Goal: Task Accomplishment & Management: Manage account settings

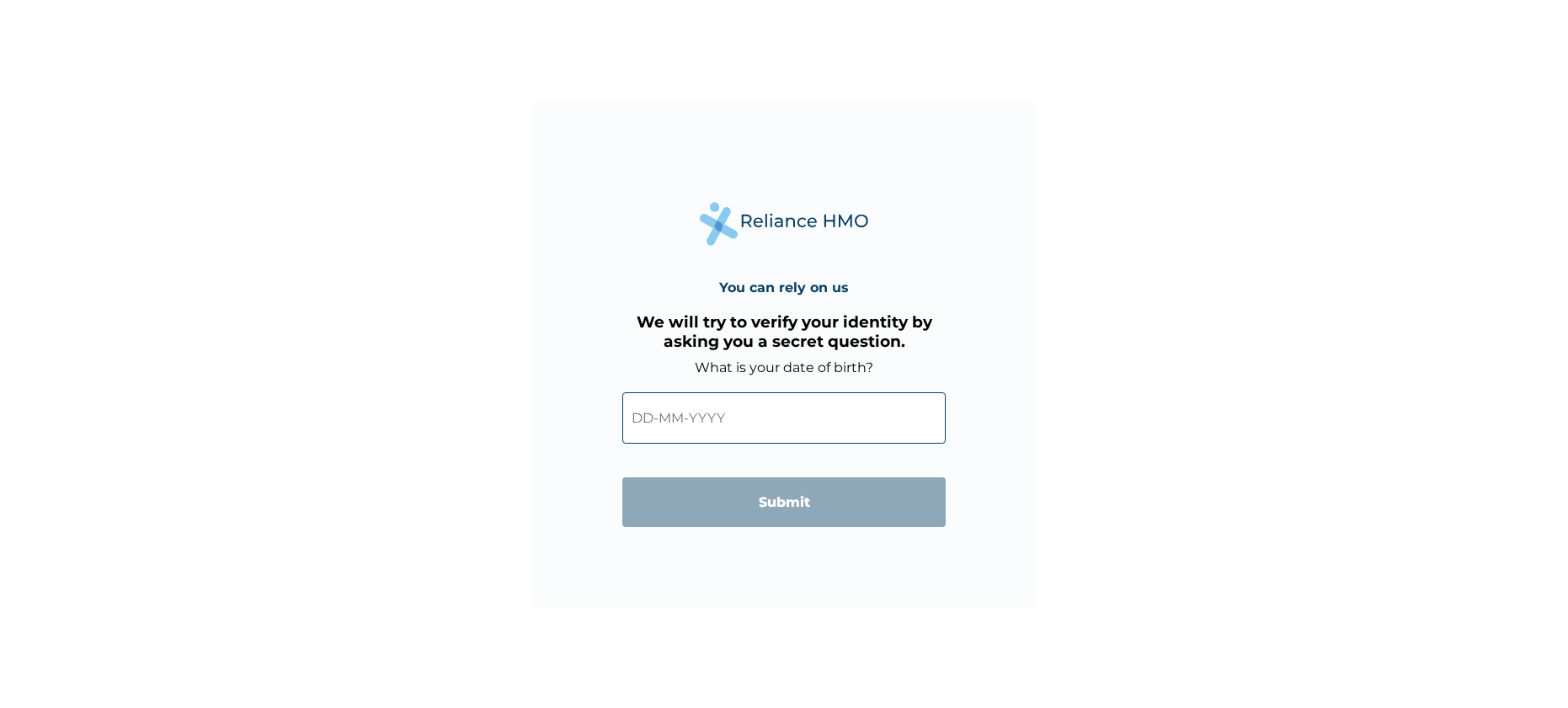
click at [675, 425] on input "text" at bounding box center [783, 417] width 323 height 51
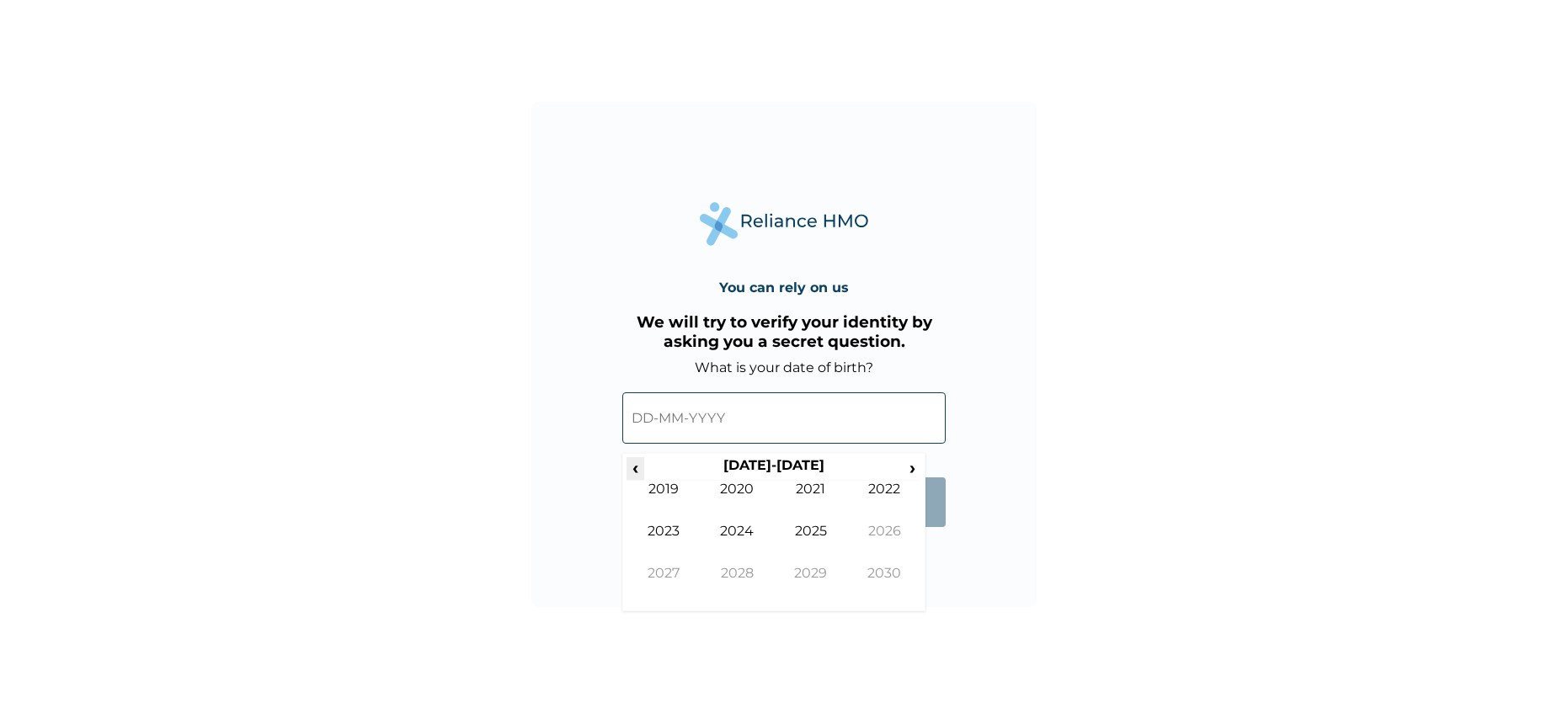
click at [637, 472] on span "‹" at bounding box center [635, 468] width 18 height 21
click at [635, 464] on span "‹" at bounding box center [635, 468] width 18 height 21
click at [637, 461] on span "‹" at bounding box center [635, 468] width 18 height 21
click at [872, 530] on td "1996" at bounding box center [885, 543] width 74 height 42
click at [731, 525] on td "Jun" at bounding box center [737, 543] width 74 height 42
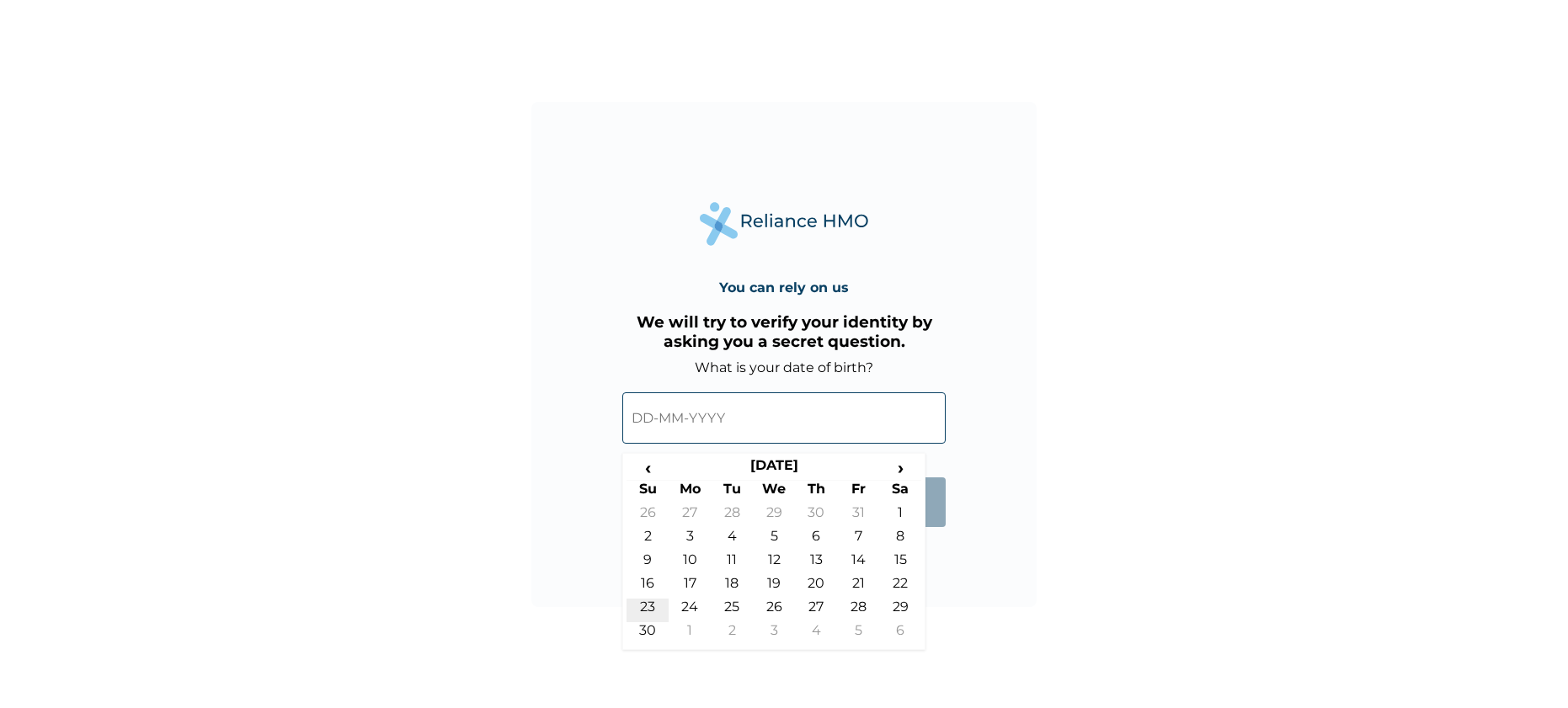
click at [645, 618] on td "23" at bounding box center [647, 610] width 42 height 23
type input "[DATE]"
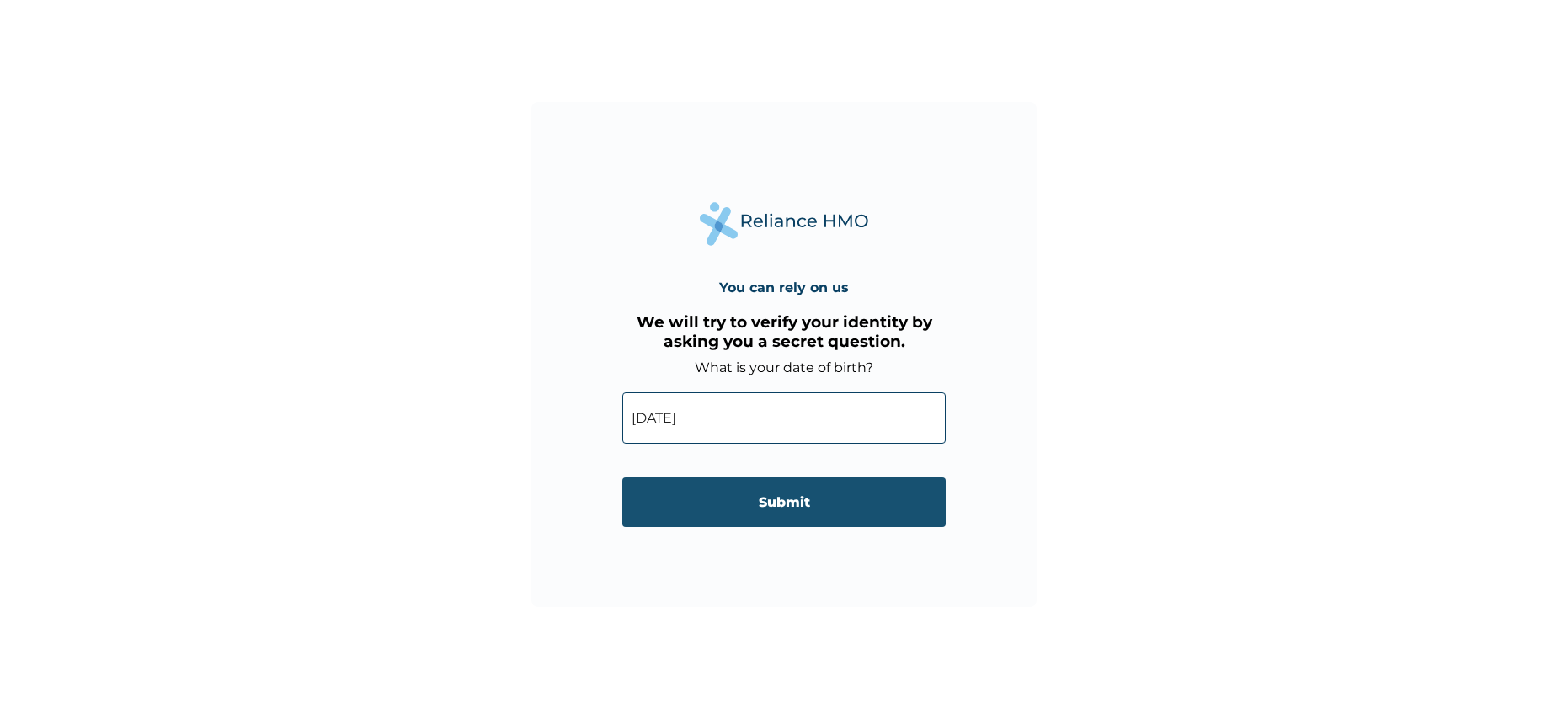
click at [735, 482] on input "Submit" at bounding box center [783, 503] width 323 height 50
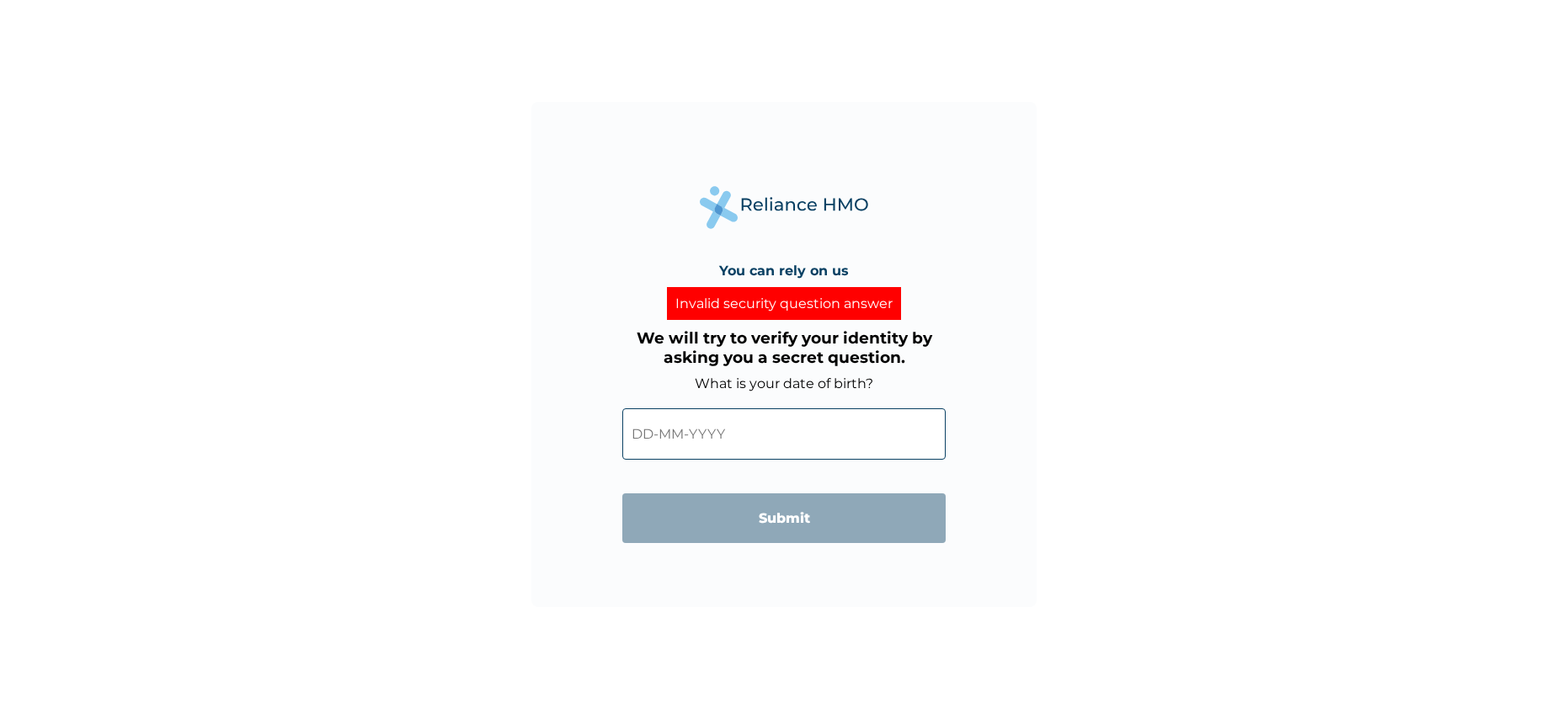
click at [676, 417] on input "text" at bounding box center [783, 433] width 323 height 51
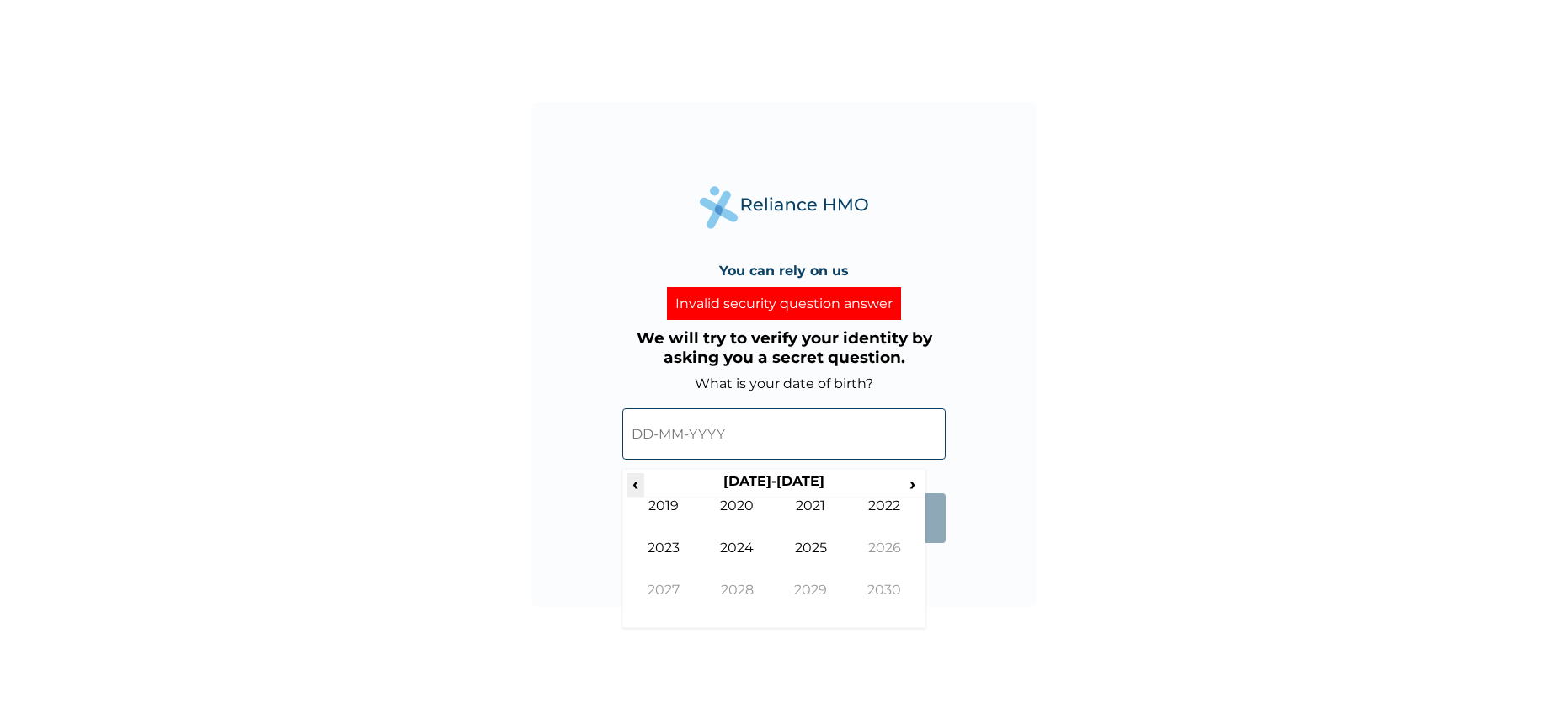
click at [638, 484] on span "‹" at bounding box center [635, 484] width 18 height 21
click at [639, 479] on span "‹" at bounding box center [635, 484] width 18 height 21
click at [653, 489] on th "[DATE]-[DATE]" at bounding box center [773, 485] width 259 height 23
click at [635, 480] on span "‹" at bounding box center [635, 484] width 18 height 21
click at [886, 548] on td "1996" at bounding box center [885, 560] width 74 height 42
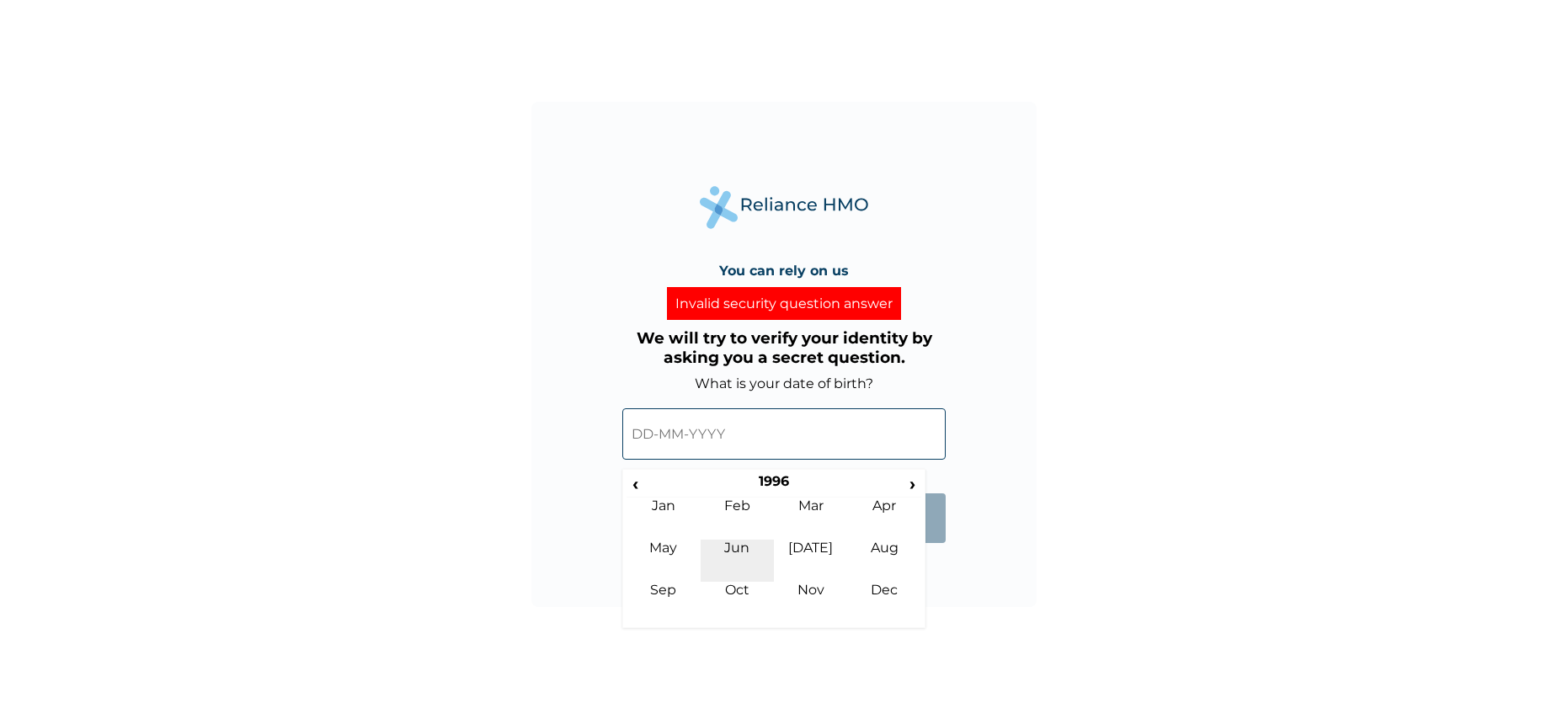
click at [737, 542] on td "Jun" at bounding box center [737, 560] width 74 height 42
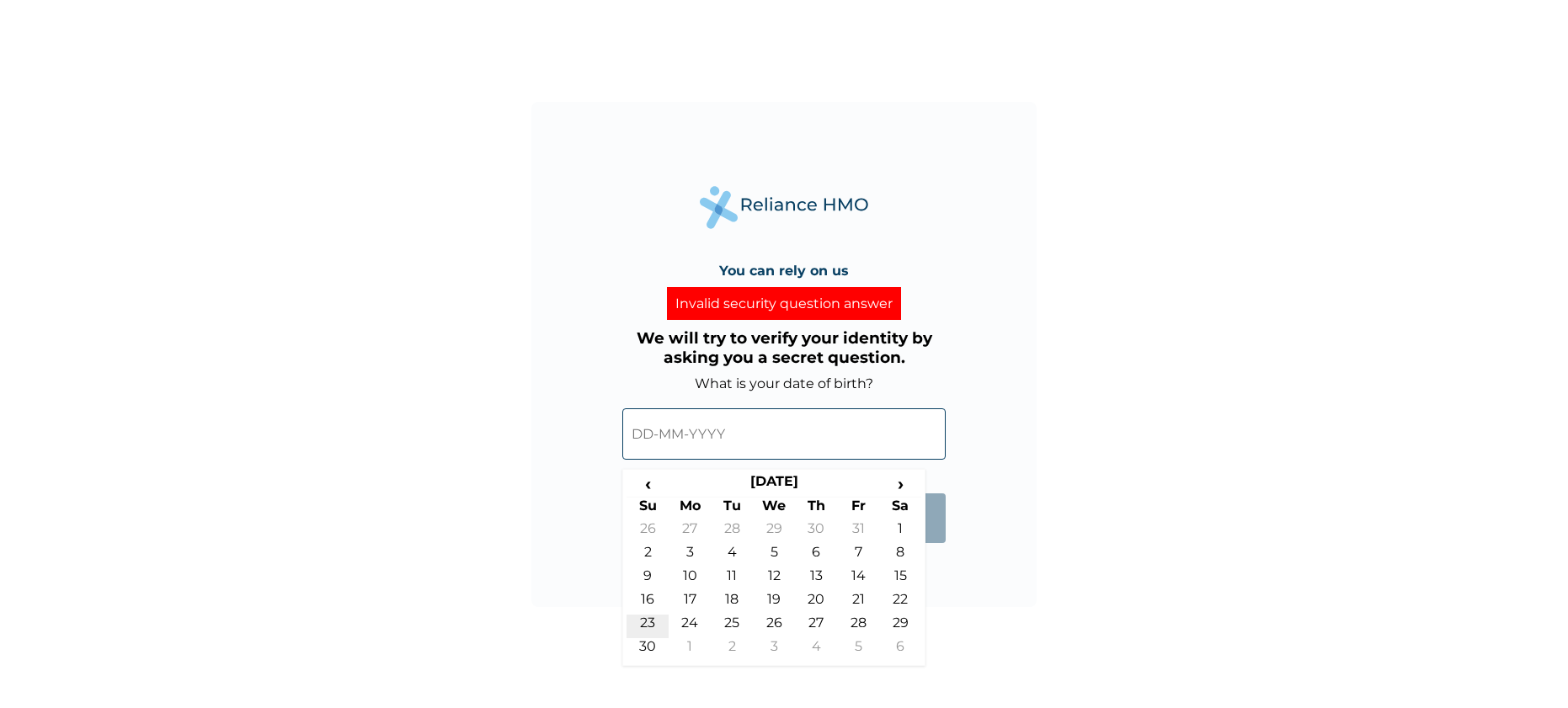
click at [641, 636] on td "23" at bounding box center [647, 627] width 42 height 23
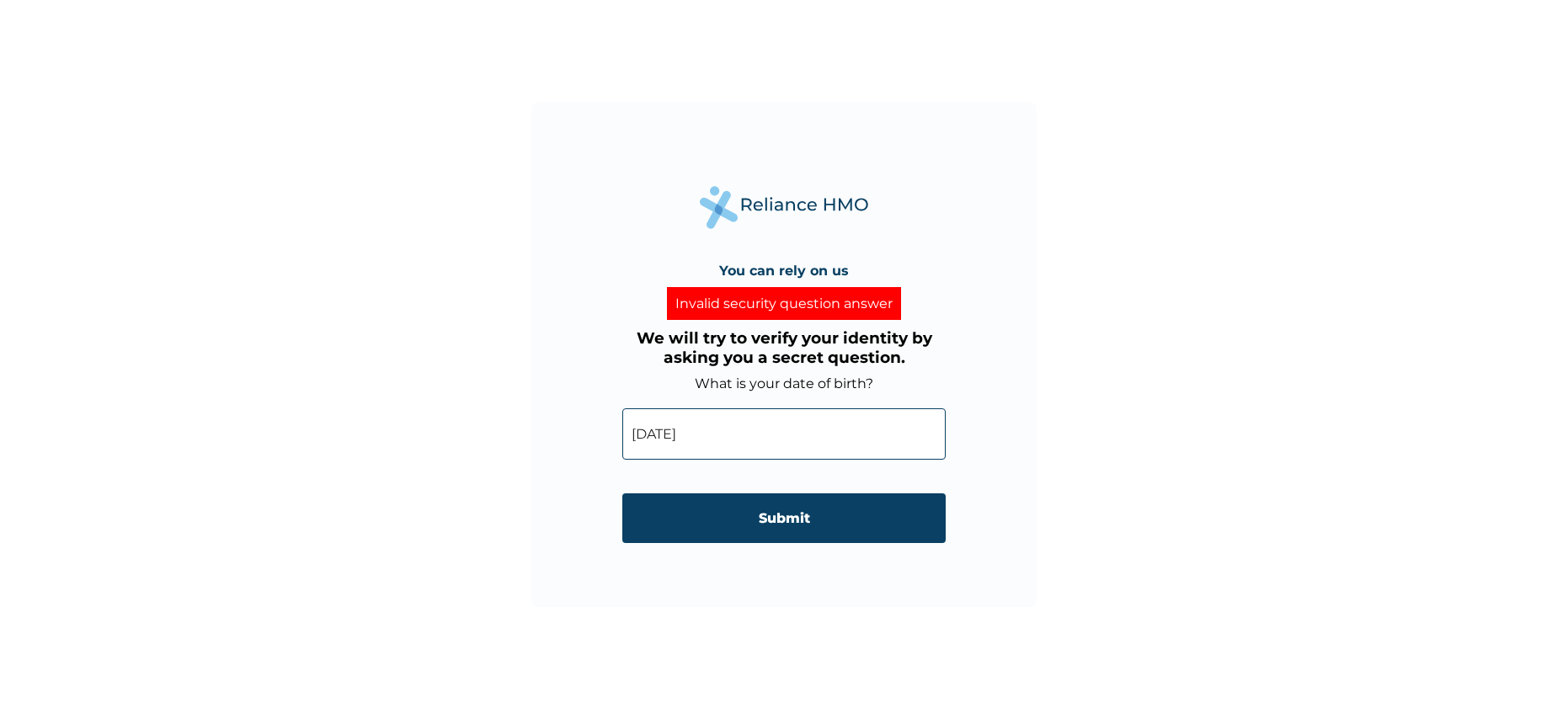
click at [686, 431] on input "[DATE]" at bounding box center [783, 433] width 323 height 51
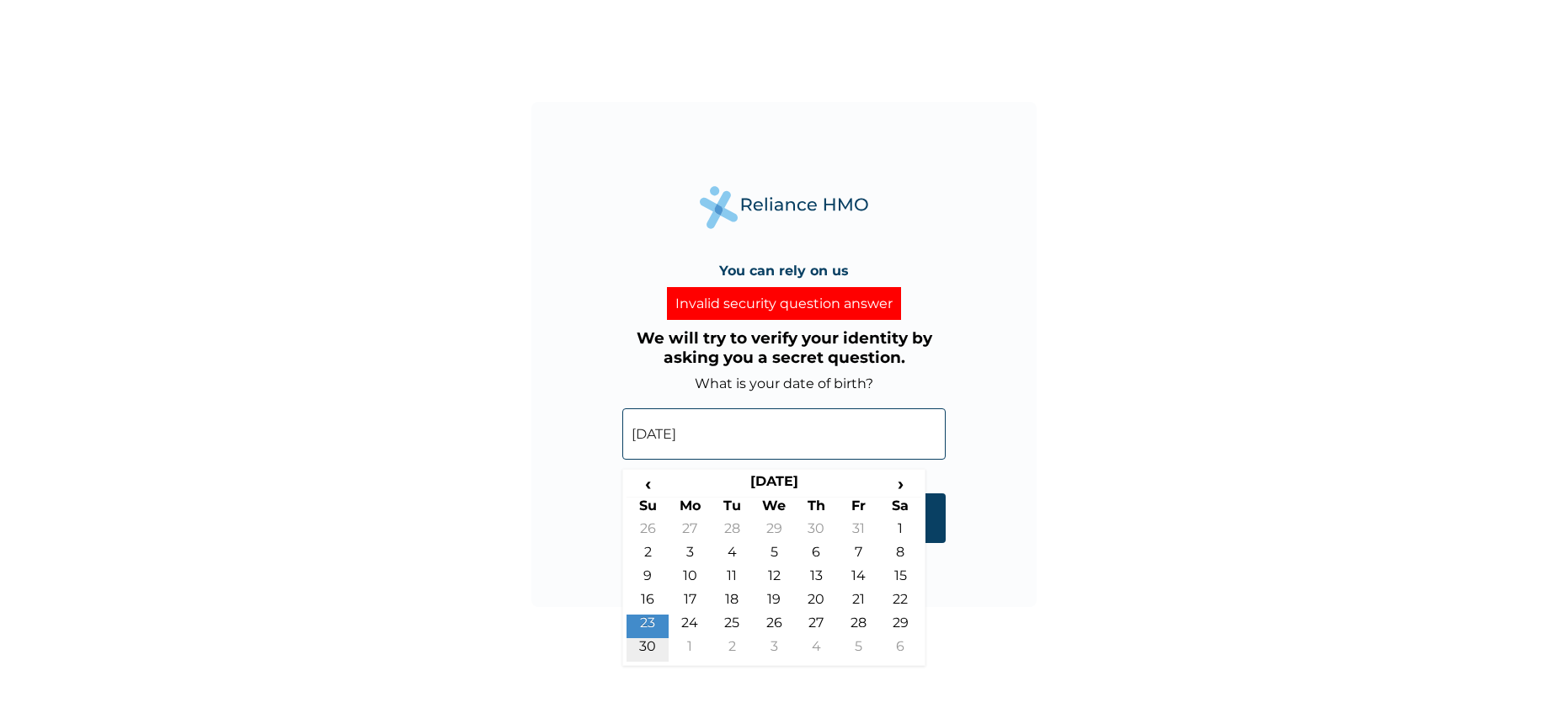
click at [643, 645] on td "30" at bounding box center [647, 650] width 42 height 23
type input "[DATE]"
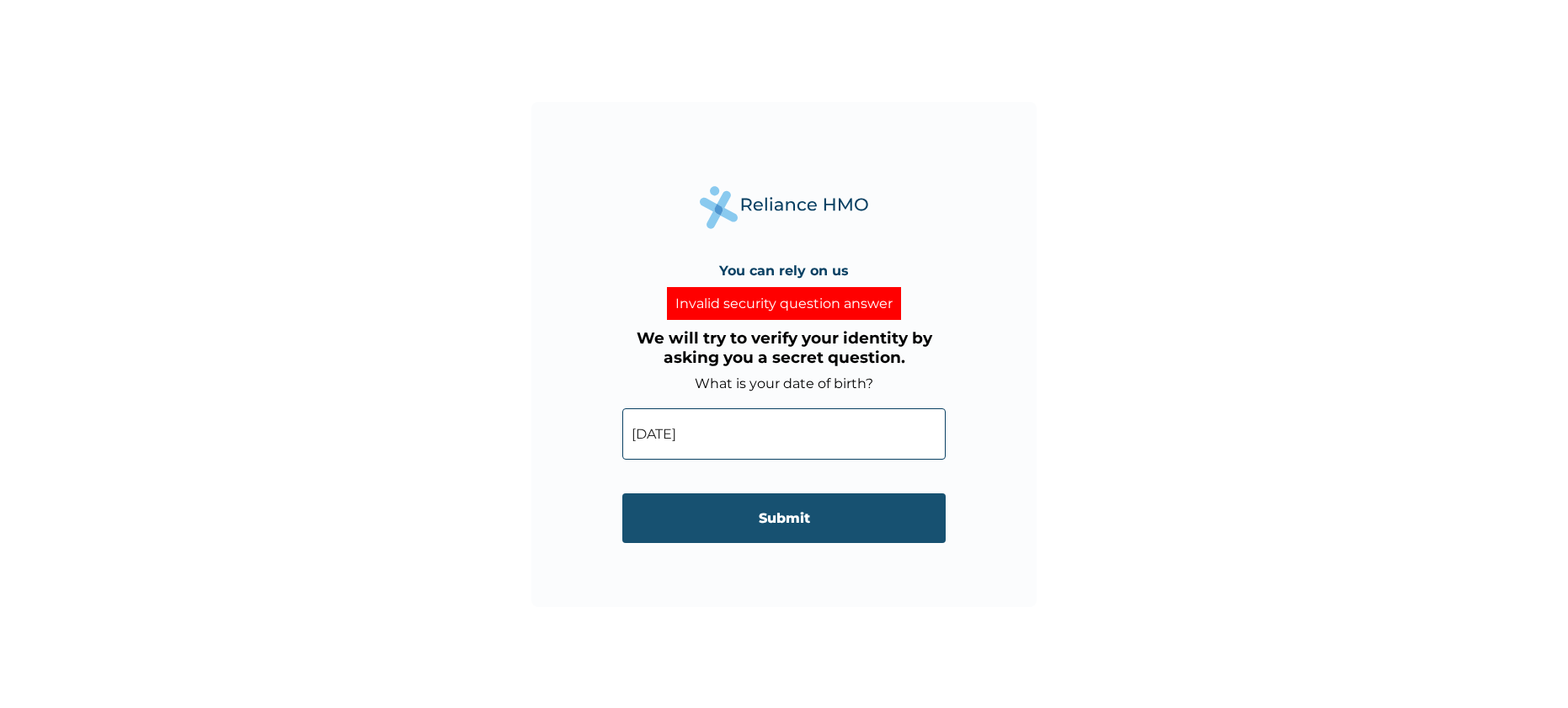
click at [720, 526] on input "Submit" at bounding box center [783, 518] width 323 height 50
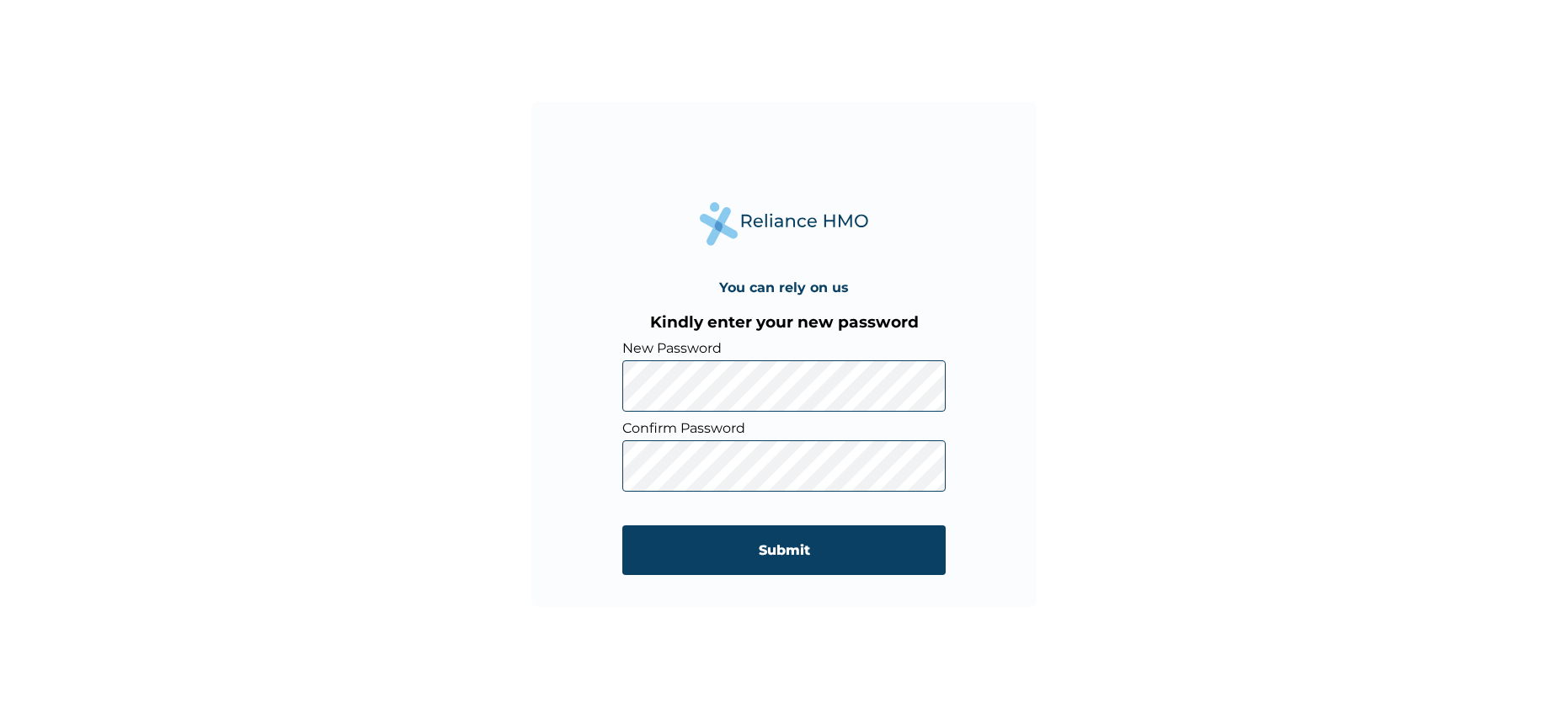
click input "Submit" at bounding box center [783, 550] width 323 height 50
